Goal: Book appointment/travel/reservation

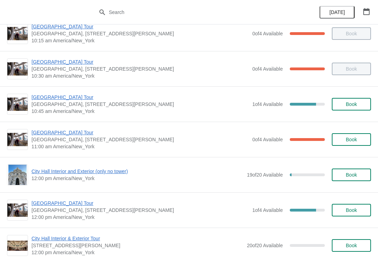
scroll to position [179, 0]
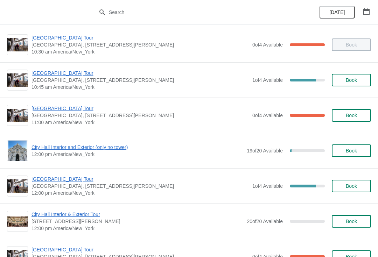
click at [71, 111] on span "[GEOGRAPHIC_DATA] Tour" at bounding box center [140, 108] width 217 height 7
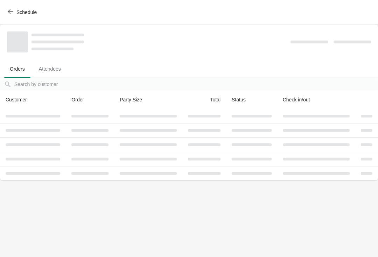
scroll to position [0, 0]
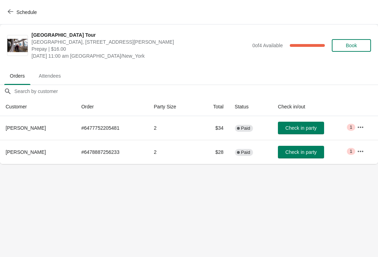
click at [328, 107] on th "Check in/out" at bounding box center [311, 107] width 79 height 19
click at [297, 128] on span "Check in party" at bounding box center [300, 128] width 31 height 6
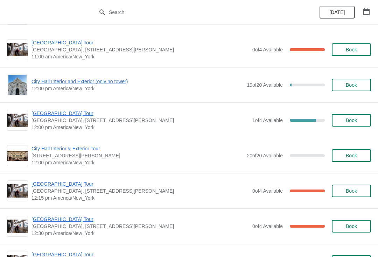
scroll to position [246, 0]
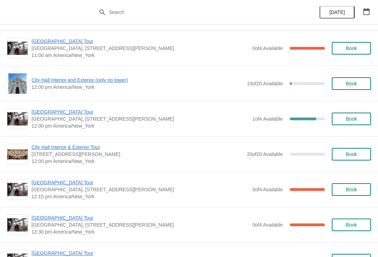
click at [62, 115] on span "[GEOGRAPHIC_DATA] Tour" at bounding box center [140, 112] width 217 height 7
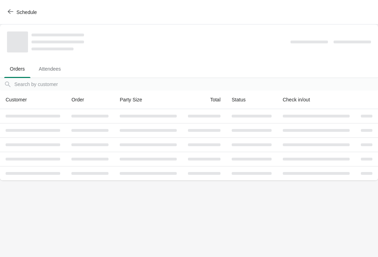
scroll to position [0, 0]
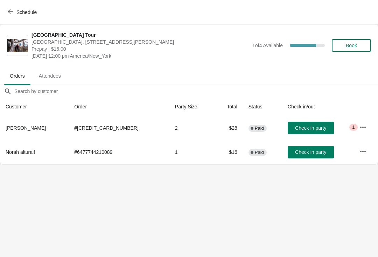
click at [348, 51] on button "Book" at bounding box center [351, 45] width 39 height 13
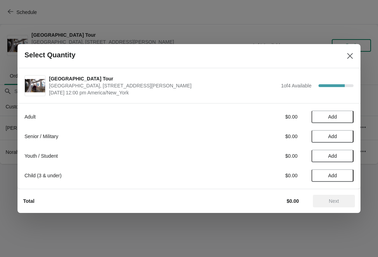
click at [329, 116] on span "Add" at bounding box center [332, 117] width 9 height 6
click at [343, 118] on icon at bounding box center [344, 116] width 7 height 7
click at [338, 200] on span "Next" at bounding box center [334, 202] width 10 height 6
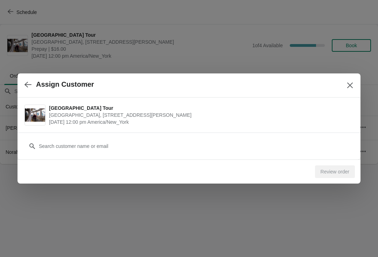
click at [36, 152] on div at bounding box center [189, 146] width 329 height 13
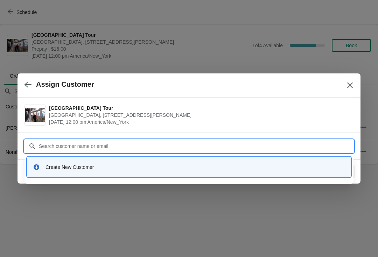
click at [49, 172] on div "Create New Customer" at bounding box center [189, 167] width 318 height 14
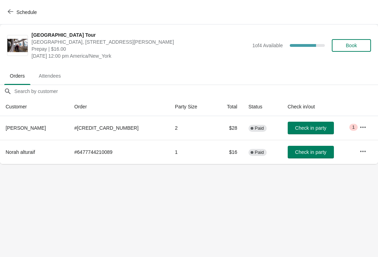
click at [357, 45] on span "Book" at bounding box center [351, 46] width 11 height 6
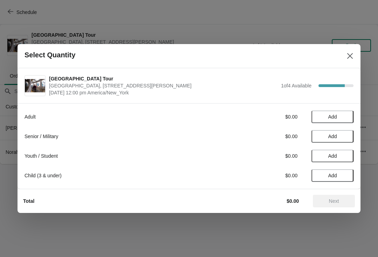
click at [330, 117] on span "Add" at bounding box center [332, 117] width 9 height 6
click at [344, 118] on icon at bounding box center [344, 116] width 7 height 7
click at [335, 207] on button "Next" at bounding box center [334, 201] width 42 height 13
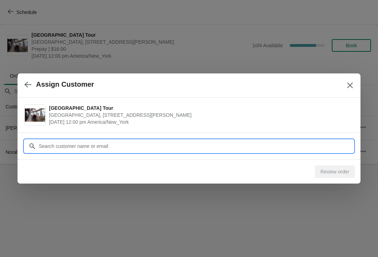
click at [54, 144] on input "Customer" at bounding box center [196, 146] width 315 height 13
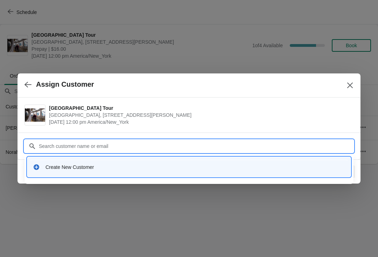
click at [30, 169] on div "Create New Customer" at bounding box center [189, 167] width 318 height 14
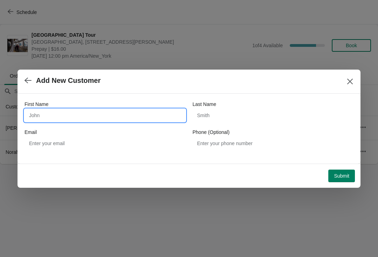
click at [86, 115] on input "First Name" at bounding box center [105, 115] width 161 height 13
type input "[PERSON_NAME]"
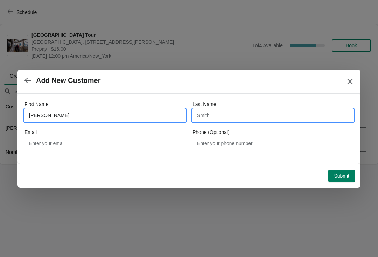
click at [232, 116] on input "Last Name" at bounding box center [273, 115] width 161 height 13
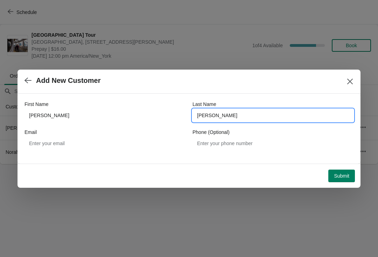
type input "[PERSON_NAME]"
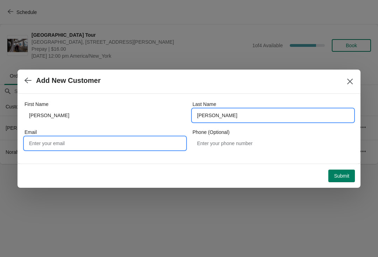
click at [69, 148] on input "Email" at bounding box center [105, 143] width 161 height 13
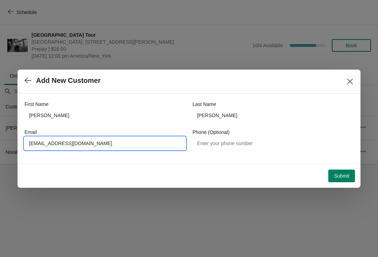
type input "[EMAIL_ADDRESS][DOMAIN_NAME]"
click at [342, 172] on button "Submit" at bounding box center [341, 176] width 27 height 13
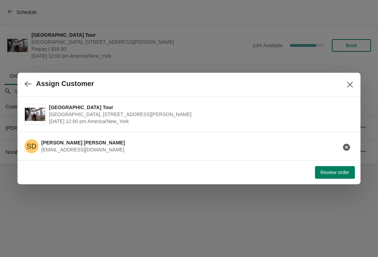
click at [342, 168] on button "Review order" at bounding box center [335, 172] width 40 height 13
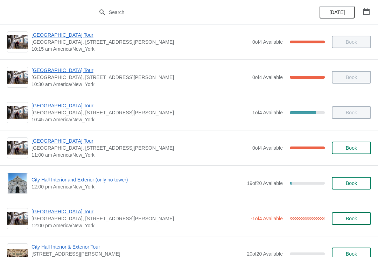
scroll to position [140, 0]
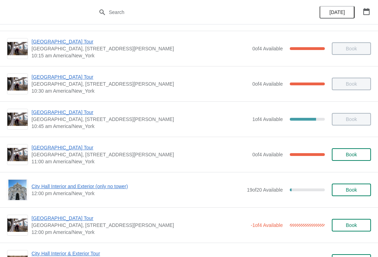
click at [66, 145] on span "[GEOGRAPHIC_DATA] Tour" at bounding box center [140, 147] width 217 height 7
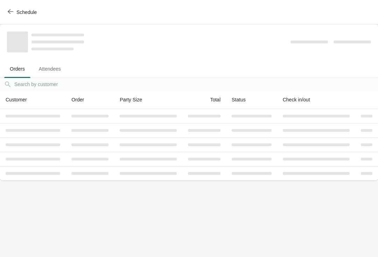
scroll to position [0, 0]
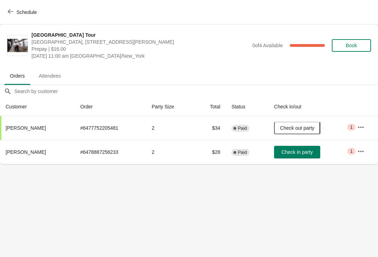
click at [11, 13] on icon "button" at bounding box center [11, 12] width 6 height 6
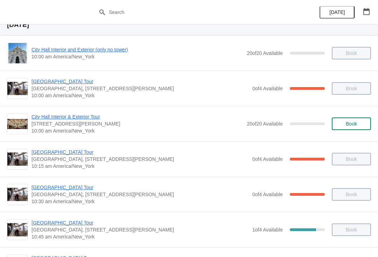
scroll to position [32, 0]
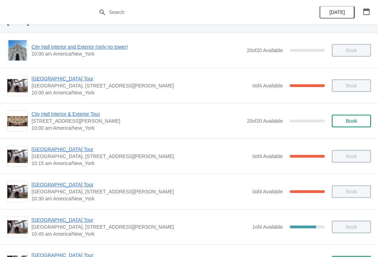
click at [70, 185] on span "[GEOGRAPHIC_DATA] Tour" at bounding box center [140, 184] width 217 height 7
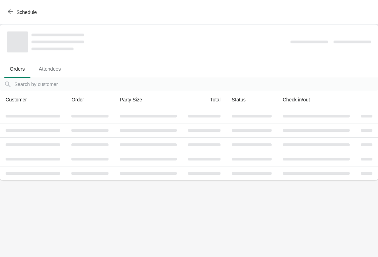
scroll to position [0, 0]
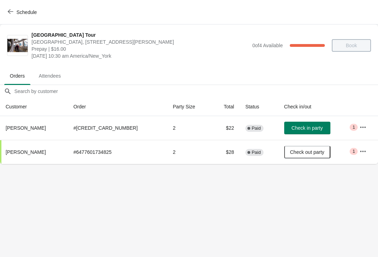
click at [361, 127] on icon "button" at bounding box center [363, 126] width 6 height 1
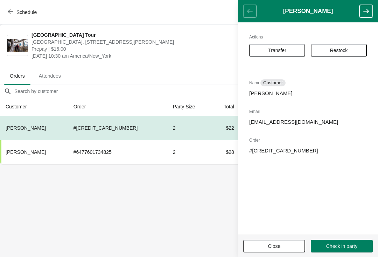
click at [287, 48] on span "Transfer" at bounding box center [277, 51] width 43 height 6
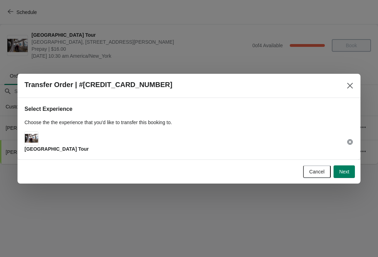
click at [345, 173] on span "Next" at bounding box center [344, 172] width 10 height 6
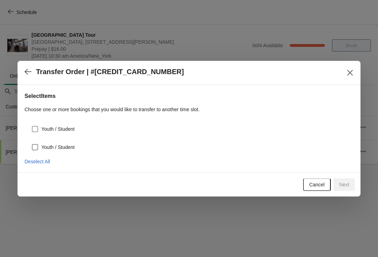
click at [75, 127] on span "Youth / Student" at bounding box center [57, 129] width 33 height 7
click at [32, 126] on input "Youth / Student" at bounding box center [32, 126] width 0 height 0
checkbox input "true"
select select "Youth / Student"
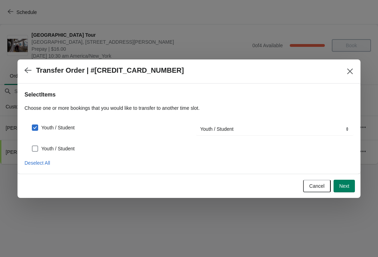
click at [72, 149] on span "Youth / Student" at bounding box center [57, 148] width 33 height 7
click at [32, 146] on input "Youth / Student" at bounding box center [32, 146] width 0 height 0
checkbox input "true"
select select "Youth / Student"
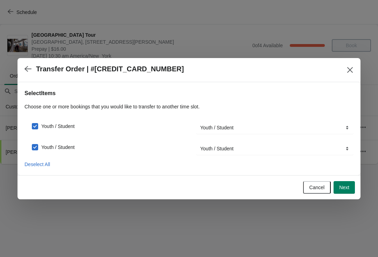
click at [346, 188] on span "Next" at bounding box center [344, 188] width 10 height 6
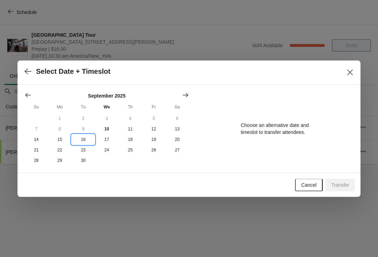
click at [85, 140] on button "16" at bounding box center [82, 139] width 23 height 11
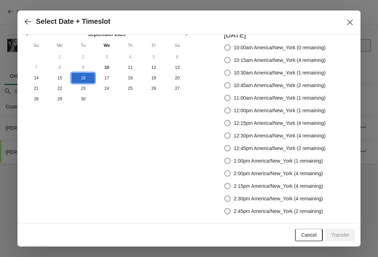
scroll to position [12, 0]
click at [257, 147] on span "12:45pm America/New_York (2 remaining)" at bounding box center [280, 148] width 92 height 7
click at [225, 146] on input "12:45pm America/New_York (2 remaining)" at bounding box center [224, 145] width 0 height 0
radio input "true"
click at [342, 234] on span "Transfer" at bounding box center [340, 235] width 18 height 6
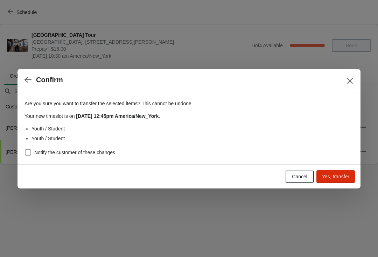
click at [102, 150] on span "Notify the customer of these changes" at bounding box center [74, 152] width 81 height 7
click at [25, 150] on input "Notify the customer of these changes" at bounding box center [25, 149] width 0 height 0
checkbox input "true"
click at [341, 176] on span "Yes, transfer" at bounding box center [335, 177] width 27 height 6
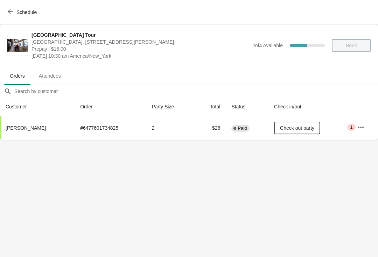
click at [15, 9] on span "Schedule" at bounding box center [23, 12] width 28 height 7
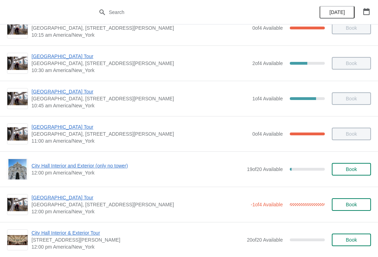
scroll to position [156, 0]
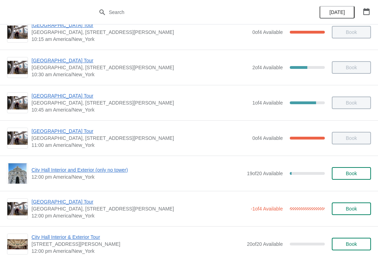
click at [68, 132] on span "[GEOGRAPHIC_DATA] Tour" at bounding box center [140, 131] width 217 height 7
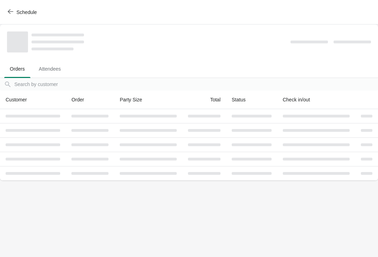
scroll to position [0, 0]
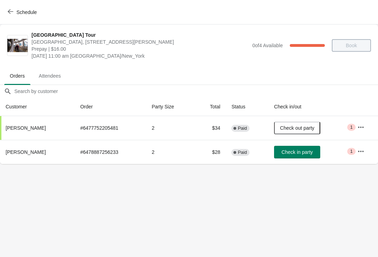
click at [307, 147] on button "Check in party" at bounding box center [297, 152] width 46 height 13
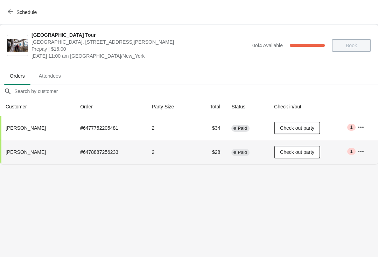
click at [17, 6] on button "Schedule" at bounding box center [23, 12] width 39 height 13
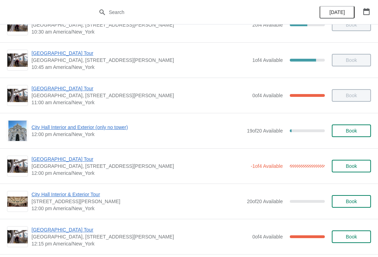
scroll to position [199, 0]
click at [78, 162] on span "[GEOGRAPHIC_DATA] Tour" at bounding box center [140, 158] width 216 height 7
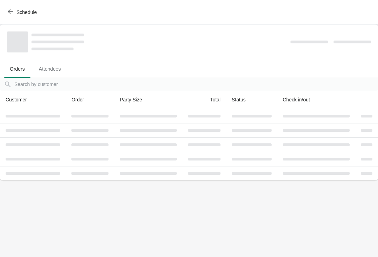
scroll to position [0, 0]
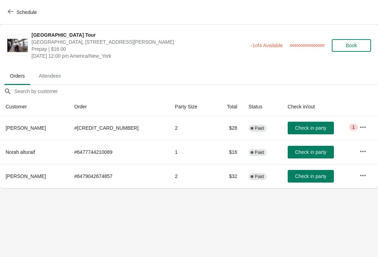
click at [308, 127] on span "Check in party" at bounding box center [310, 128] width 31 height 6
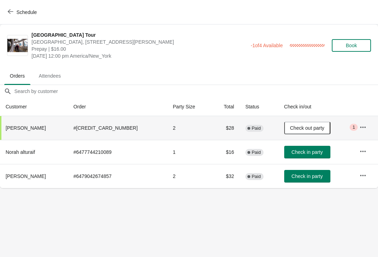
click at [311, 175] on span "Check in party" at bounding box center [307, 177] width 31 height 6
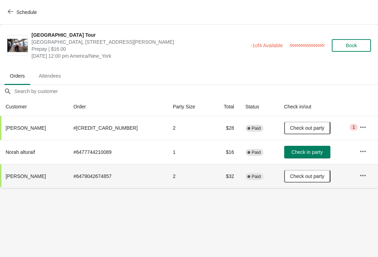
click at [18, 6] on button "Schedule" at bounding box center [23, 12] width 39 height 13
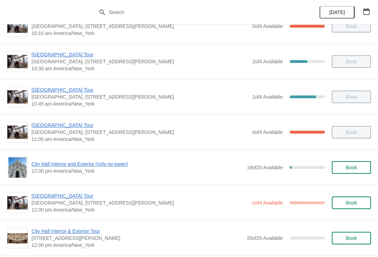
scroll to position [162, 0]
click at [74, 171] on span "12:00 pm America/New_York" at bounding box center [138, 170] width 212 height 7
click at [76, 165] on span "City Hall Interior and Exterior (only no tower)" at bounding box center [138, 163] width 212 height 7
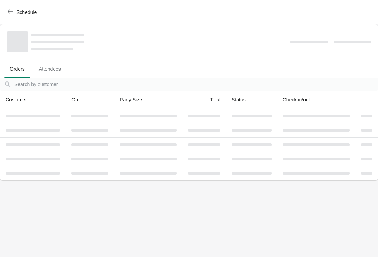
scroll to position [0, 0]
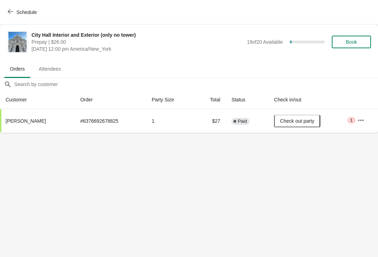
click at [18, 8] on button "Schedule" at bounding box center [23, 12] width 39 height 13
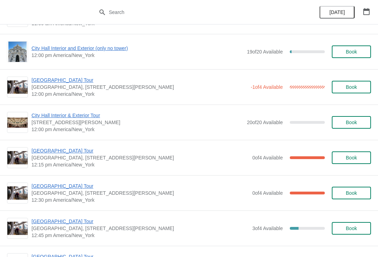
scroll to position [278, 0]
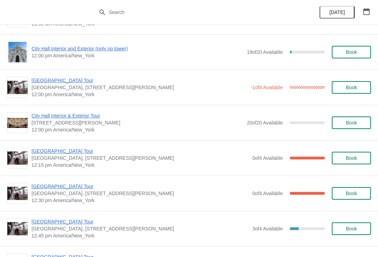
click at [71, 84] on span "[GEOGRAPHIC_DATA] Tour" at bounding box center [140, 80] width 216 height 7
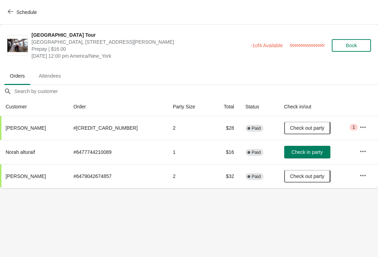
click at [51, 183] on th "Susan Dobbs" at bounding box center [34, 176] width 68 height 24
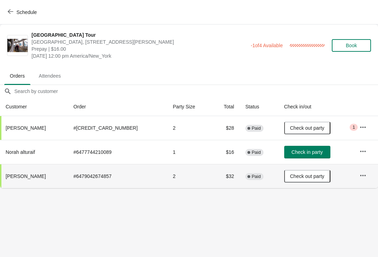
click at [11, 8] on button "Schedule" at bounding box center [23, 12] width 39 height 13
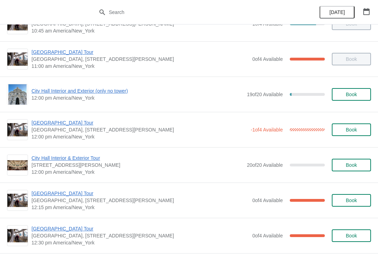
scroll to position [236, 0]
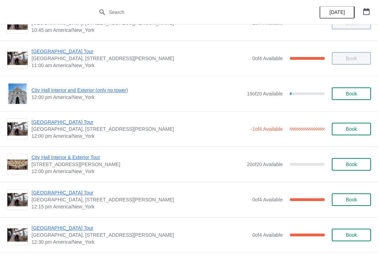
click at [73, 98] on span "12:00 pm America/New_York" at bounding box center [138, 97] width 212 height 7
click at [74, 85] on div "City Hall Interior and Exterior (only no tower) 12:00 pm America/New_York 19 of…" at bounding box center [189, 93] width 364 height 21
click at [83, 93] on span "City Hall Interior and Exterior (only no tower)" at bounding box center [138, 90] width 212 height 7
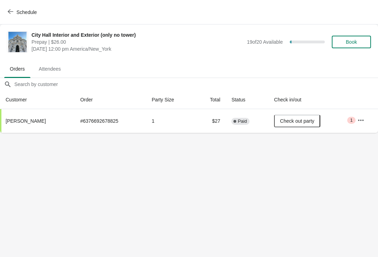
scroll to position [0, 0]
click at [14, 6] on button "Schedule" at bounding box center [23, 12] width 39 height 13
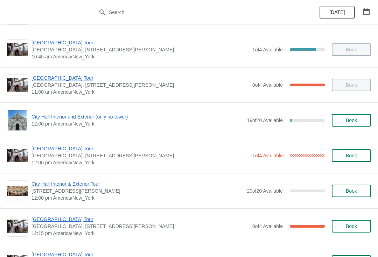
scroll to position [210, 0]
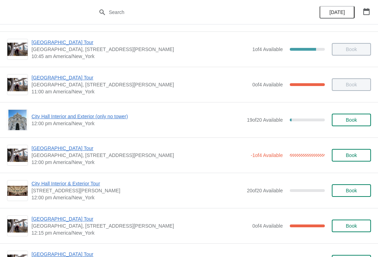
click at [71, 147] on span "[GEOGRAPHIC_DATA] Tour" at bounding box center [140, 148] width 216 height 7
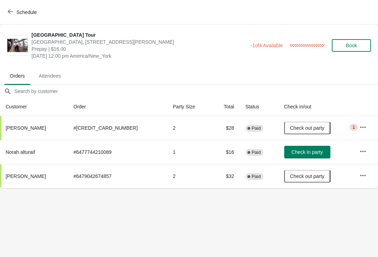
scroll to position [0, 0]
click at [311, 151] on span "Check in party" at bounding box center [307, 152] width 31 height 6
click at [210, 255] on body "Schedule City Hall Tower Tour City Hall Visitor Center, 1400 John F Kennedy Bou…" at bounding box center [189, 128] width 378 height 257
click at [15, 11] on span "Schedule" at bounding box center [23, 12] width 28 height 7
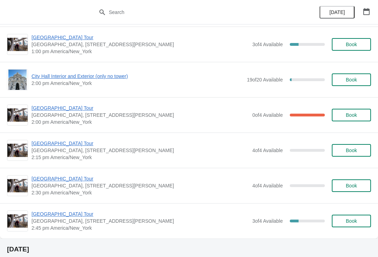
scroll to position [2705, 0]
